Goal: Check status: Check status

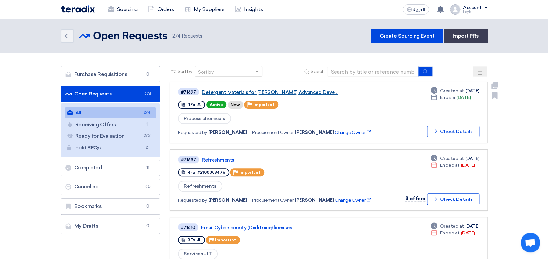
click at [211, 92] on link "Detergent Materials for [PERSON_NAME] Advanced Devel..." at bounding box center [283, 92] width 163 height 6
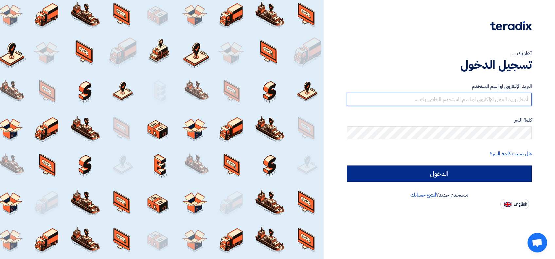
type input "[PERSON_NAME][EMAIL_ADDRESS][DOMAIN_NAME]"
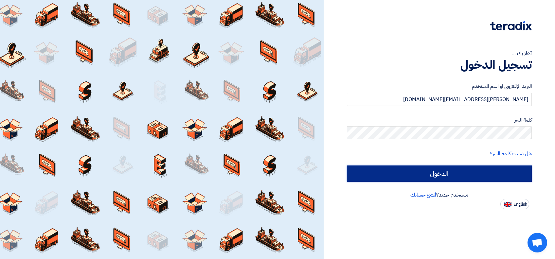
click at [449, 176] on input "الدخول" at bounding box center [439, 173] width 185 height 16
type input "Sign in"
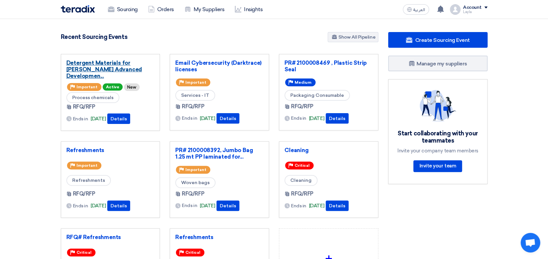
click at [110, 64] on link "Detergent Materials for [PERSON_NAME] Advanced Developmen..." at bounding box center [110, 70] width 88 height 20
